Goal: Task Accomplishment & Management: Use online tool/utility

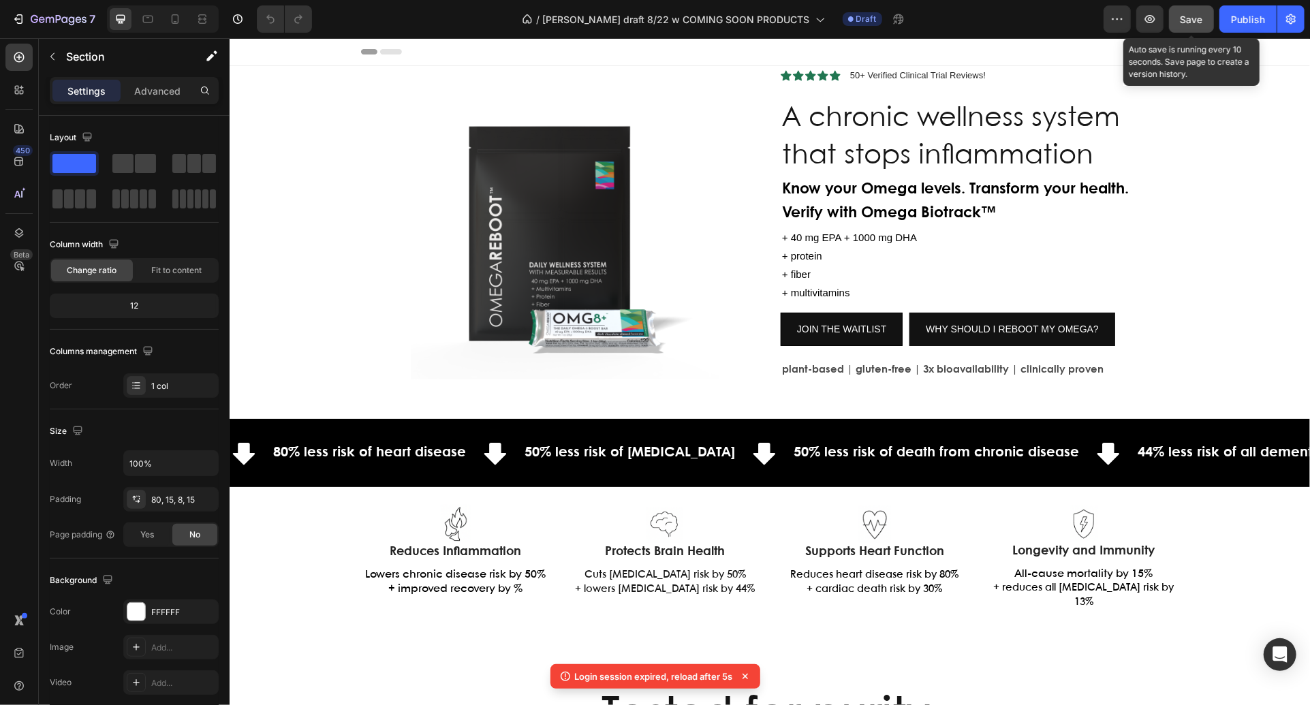
click at [1185, 20] on span "Save" at bounding box center [1192, 20] width 22 height 12
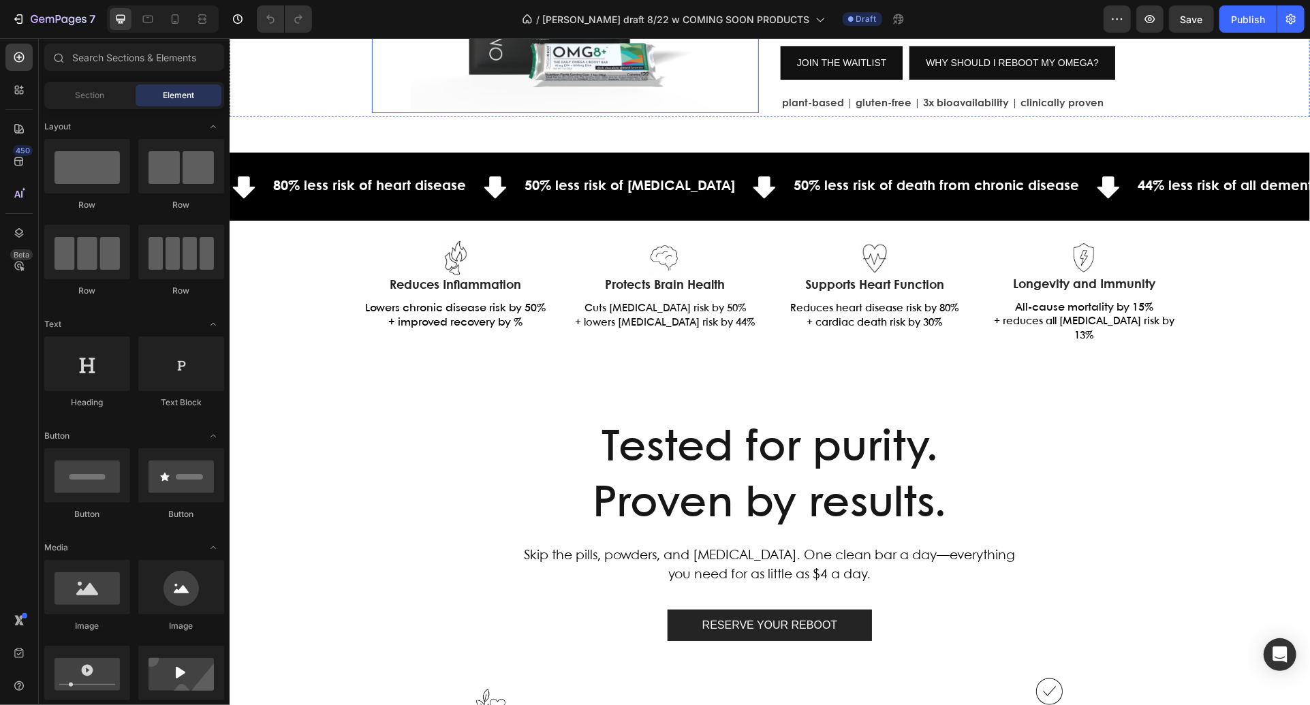
scroll to position [271, 0]
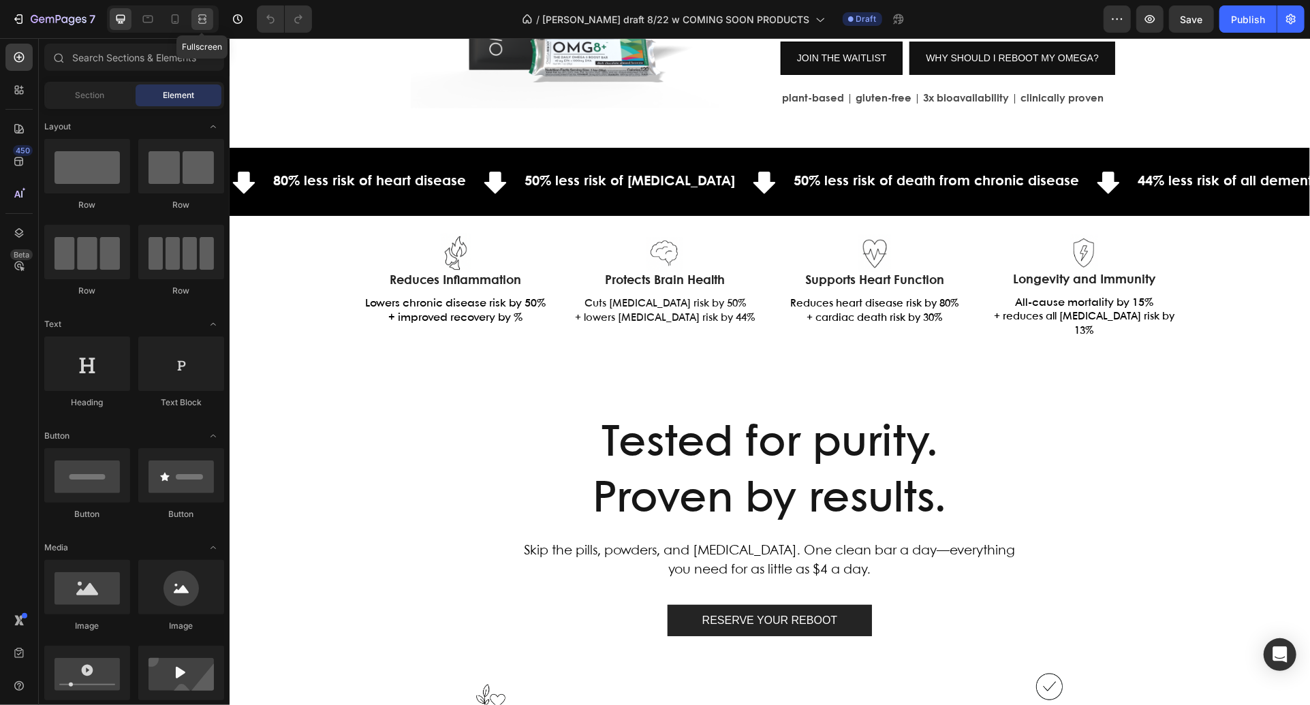
click at [205, 25] on icon at bounding box center [203, 19] width 14 height 14
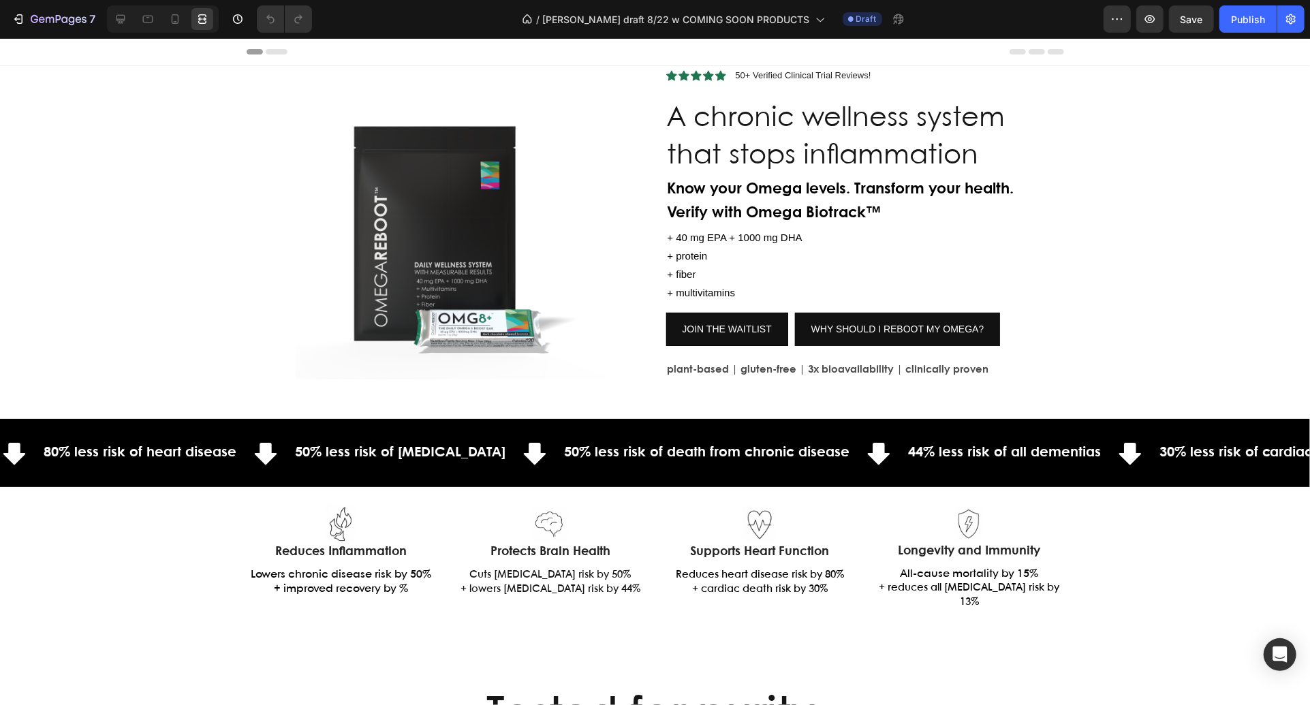
click at [1185, 33] on div "7 Version history / [PERSON_NAME] draft 8/22 w COMING SOON PRODUCTS Draft Previ…" at bounding box center [655, 19] width 1310 height 39
click at [1188, 12] on div "Save" at bounding box center [1192, 19] width 22 height 14
click at [543, 52] on div "Header" at bounding box center [656, 50] width 818 height 27
